Goal: Navigation & Orientation: Find specific page/section

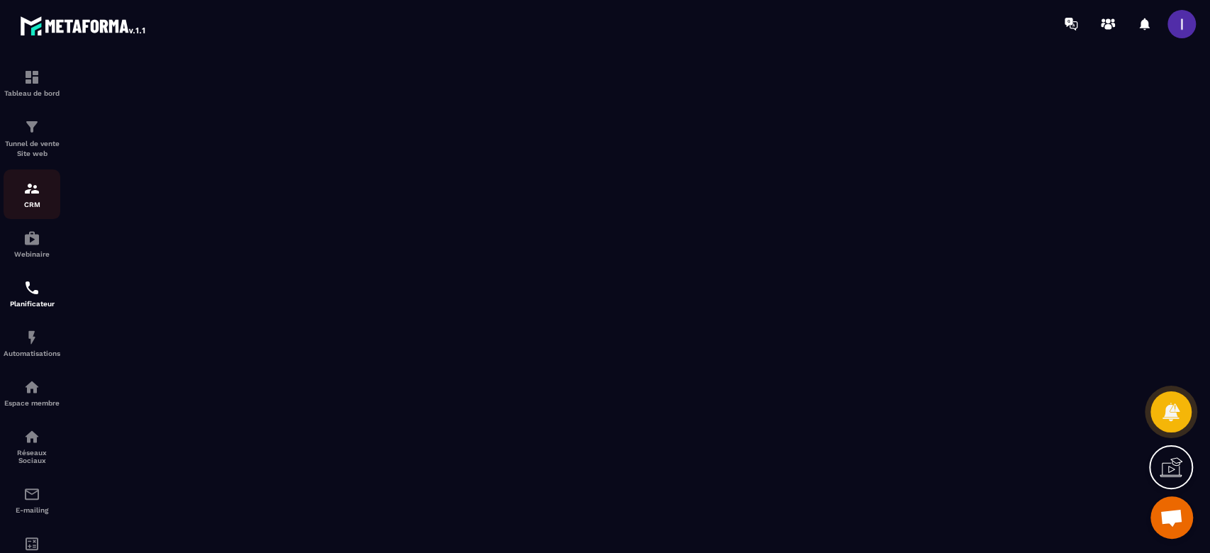
click at [39, 197] on div "CRM" at bounding box center [32, 194] width 57 height 28
click at [34, 116] on link "Tunnel de vente Site web" at bounding box center [32, 139] width 57 height 62
click at [38, 134] on img at bounding box center [31, 126] width 17 height 17
click at [16, 80] on div "Tableau de bord" at bounding box center [32, 83] width 57 height 28
click at [35, 129] on img at bounding box center [31, 126] width 17 height 17
